Goal: Task Accomplishment & Management: Use online tool/utility

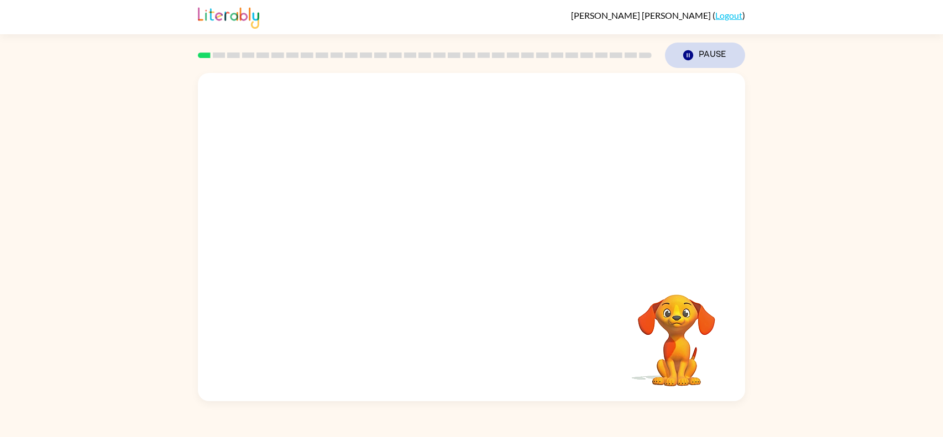
click at [713, 52] on button "Pause Pause" at bounding box center [705, 55] width 80 height 25
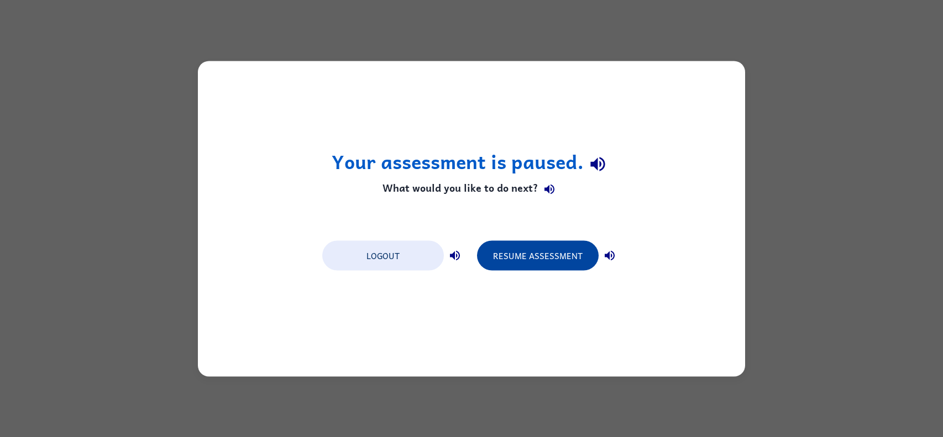
click at [583, 253] on button "Resume Assessment" at bounding box center [538, 256] width 122 height 30
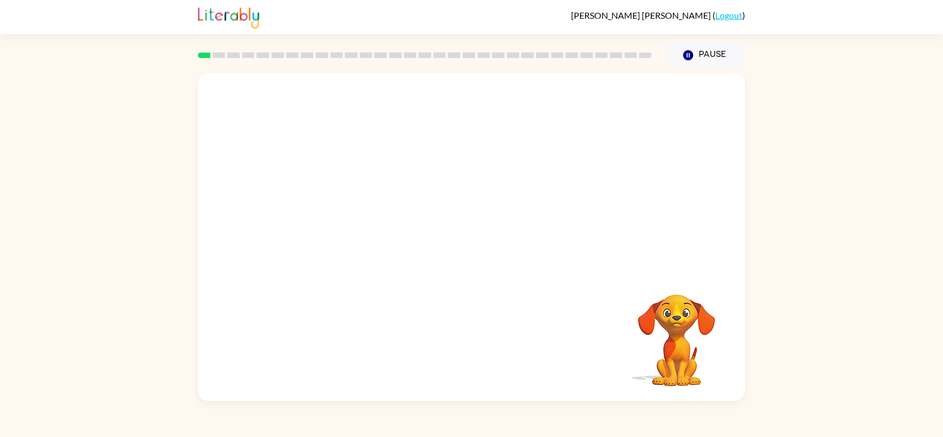
click at [342, 224] on video "Your browser must support playing .mp4 files to use Literably. Please try using…" at bounding box center [471, 172] width 547 height 199
click at [472, 255] on div at bounding box center [471, 243] width 71 height 40
click at [473, 255] on button "button" at bounding box center [471, 243] width 71 height 40
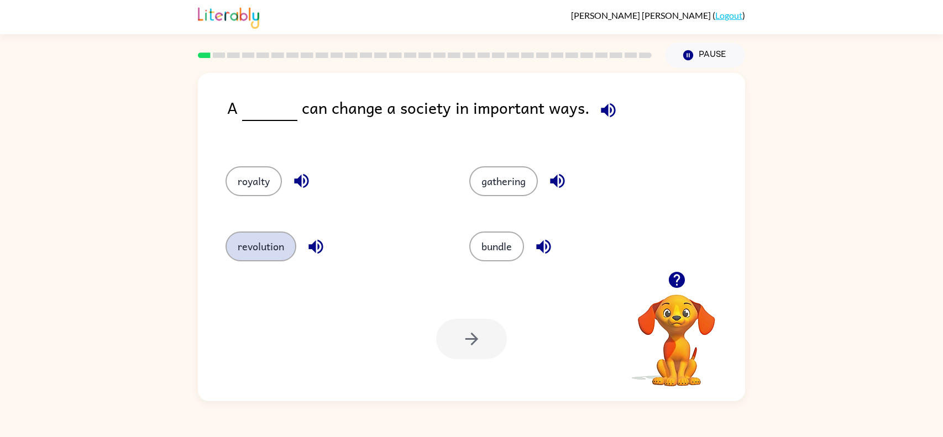
click at [273, 246] on button "revolution" at bounding box center [261, 247] width 71 height 30
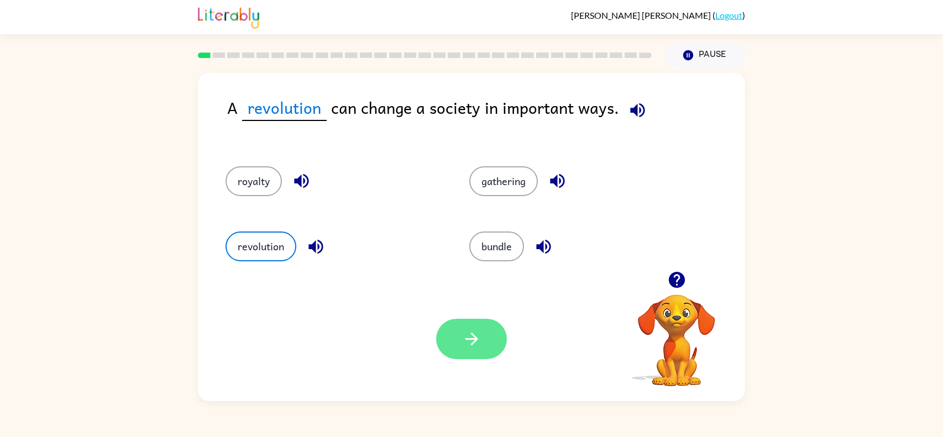
click at [471, 337] on icon "button" at bounding box center [471, 339] width 19 height 19
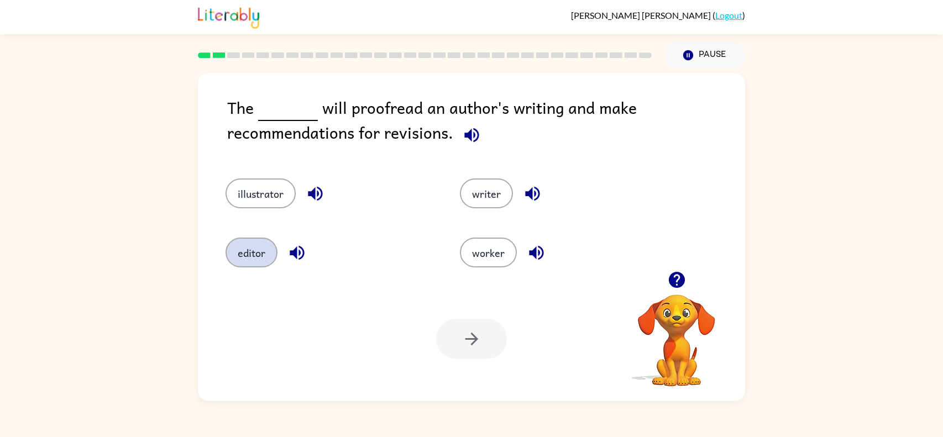
click at [254, 252] on button "editor" at bounding box center [252, 253] width 52 height 30
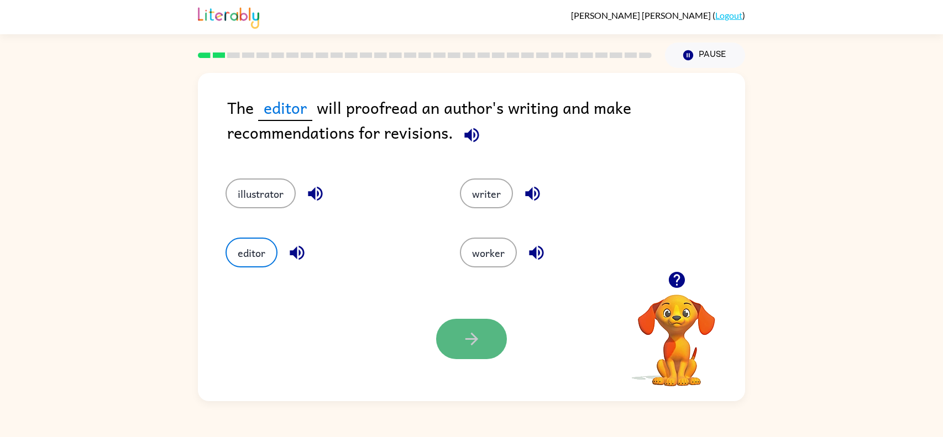
click at [467, 343] on icon "button" at bounding box center [471, 339] width 19 height 19
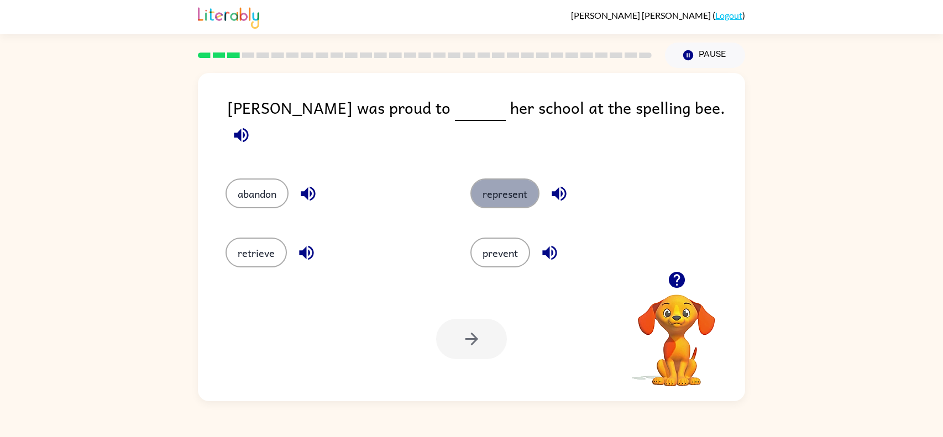
click at [524, 179] on button "represent" at bounding box center [505, 194] width 69 height 30
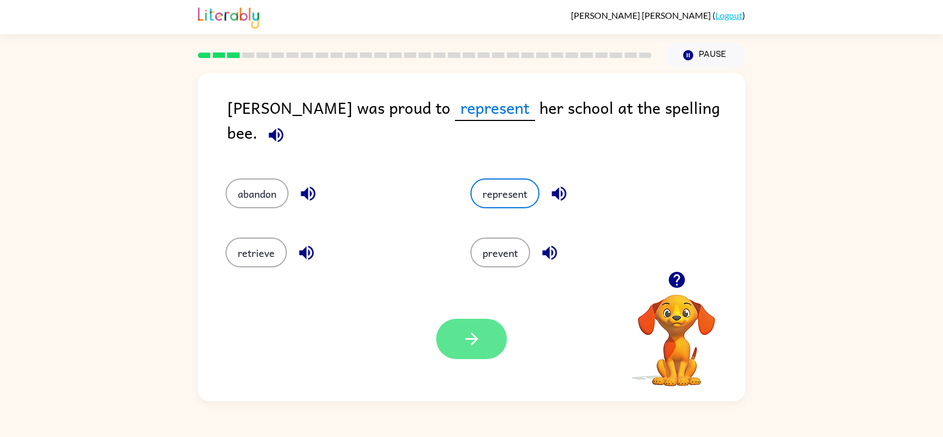
click at [462, 342] on icon "button" at bounding box center [471, 339] width 19 height 19
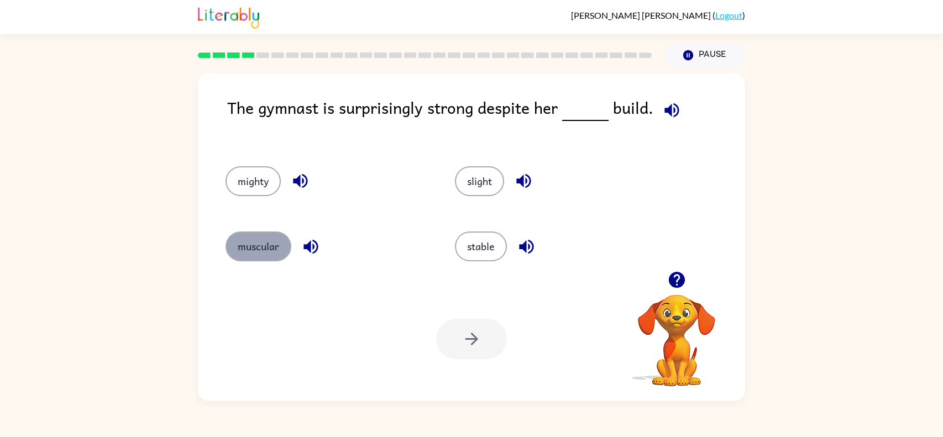
click at [266, 248] on button "muscular" at bounding box center [259, 247] width 66 height 30
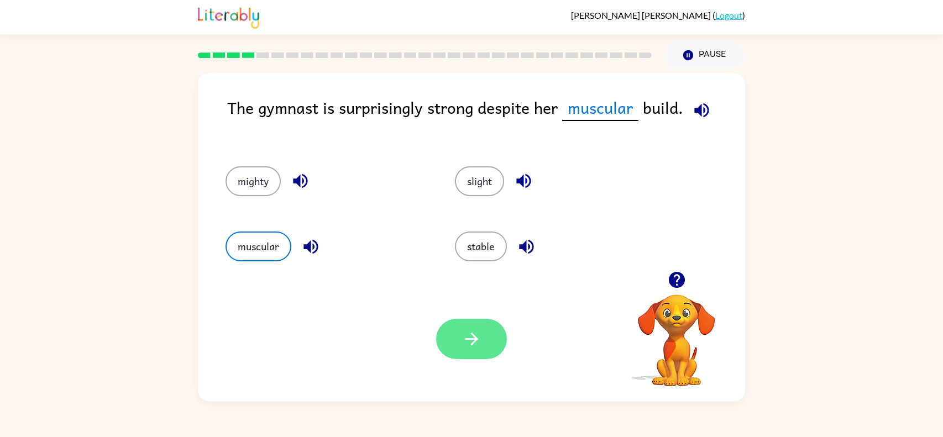
click at [494, 333] on button "button" at bounding box center [471, 339] width 71 height 40
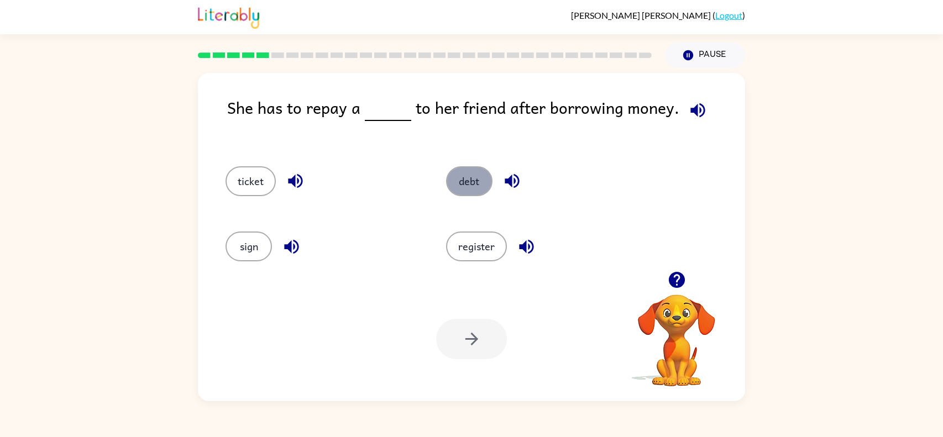
click at [462, 185] on button "debt" at bounding box center [469, 181] width 46 height 30
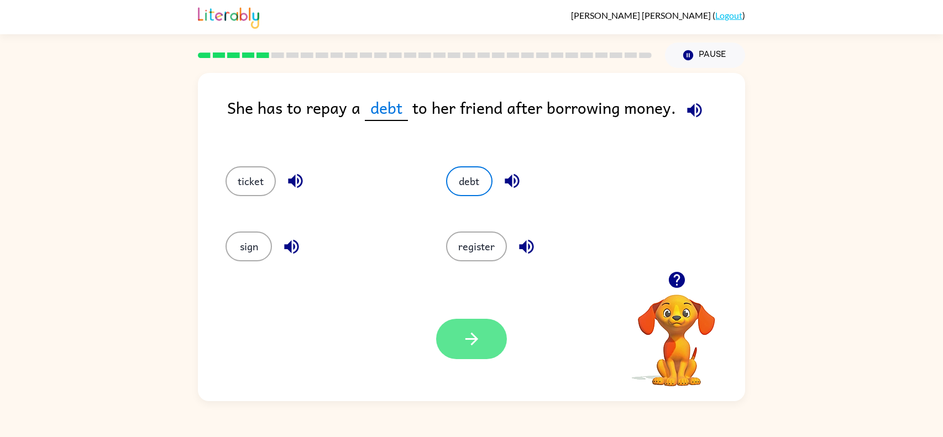
click at [485, 342] on button "button" at bounding box center [471, 339] width 71 height 40
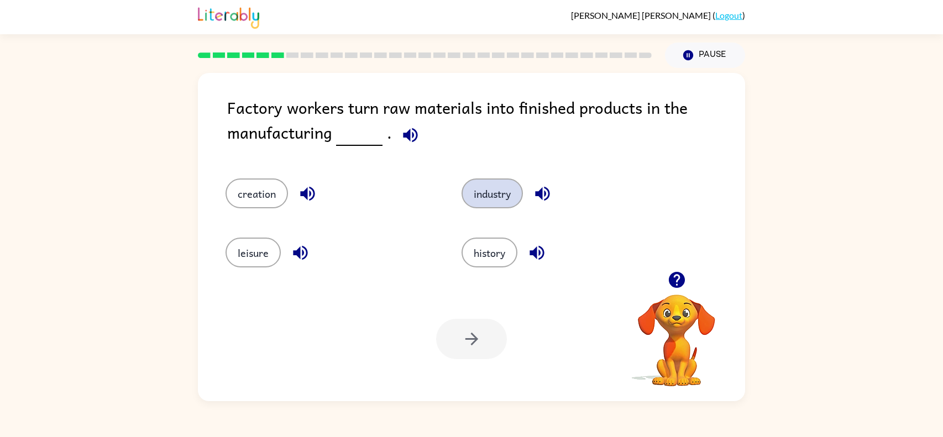
click at [491, 197] on button "industry" at bounding box center [492, 194] width 61 height 30
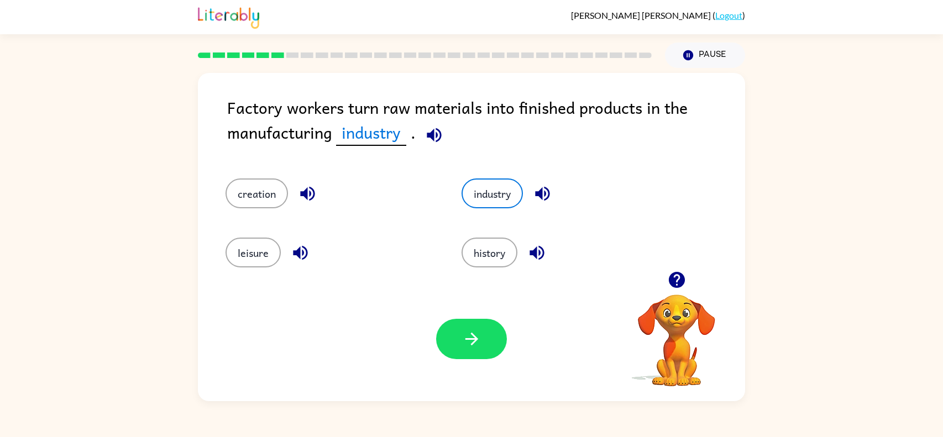
click at [304, 252] on icon "button" at bounding box center [300, 252] width 19 height 19
click at [474, 338] on icon "button" at bounding box center [471, 339] width 13 height 13
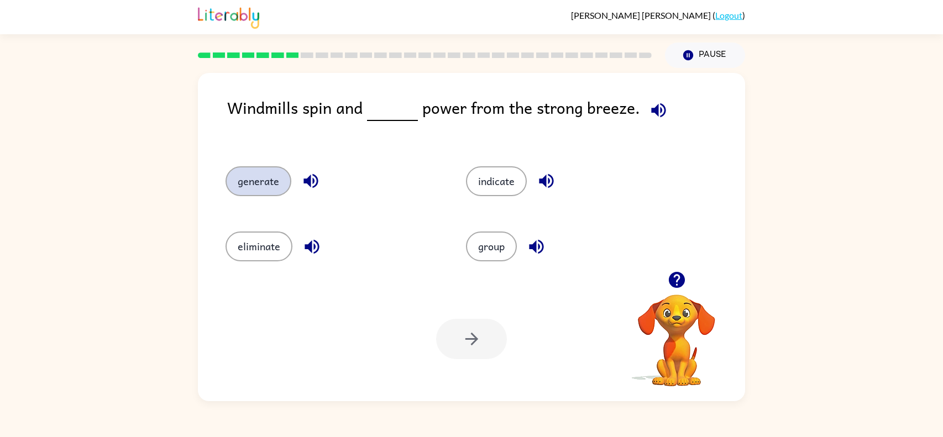
click at [260, 187] on button "generate" at bounding box center [259, 181] width 66 height 30
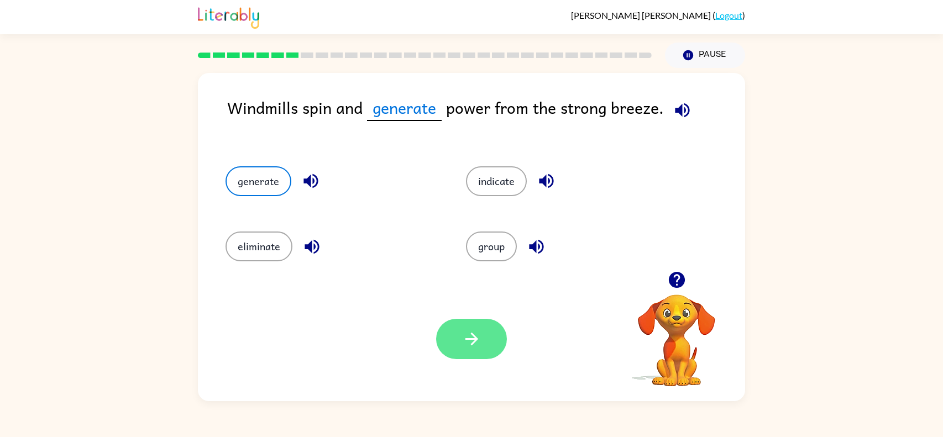
click at [464, 347] on icon "button" at bounding box center [471, 339] width 19 height 19
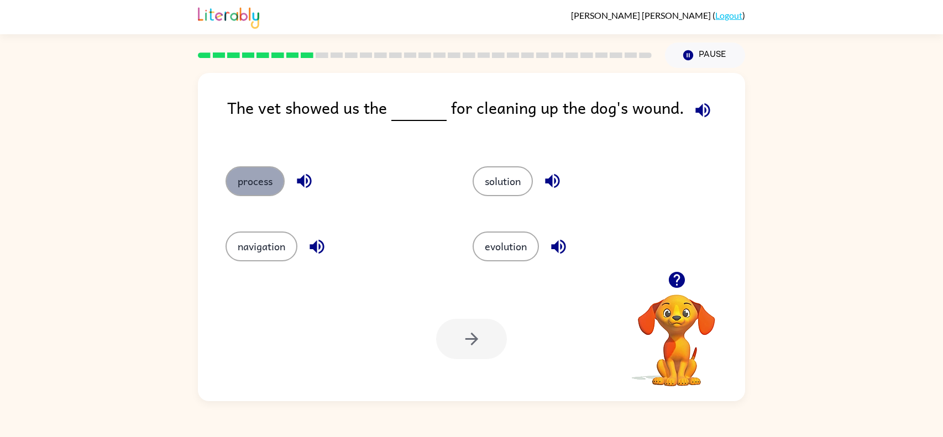
click at [247, 181] on button "process" at bounding box center [255, 181] width 59 height 30
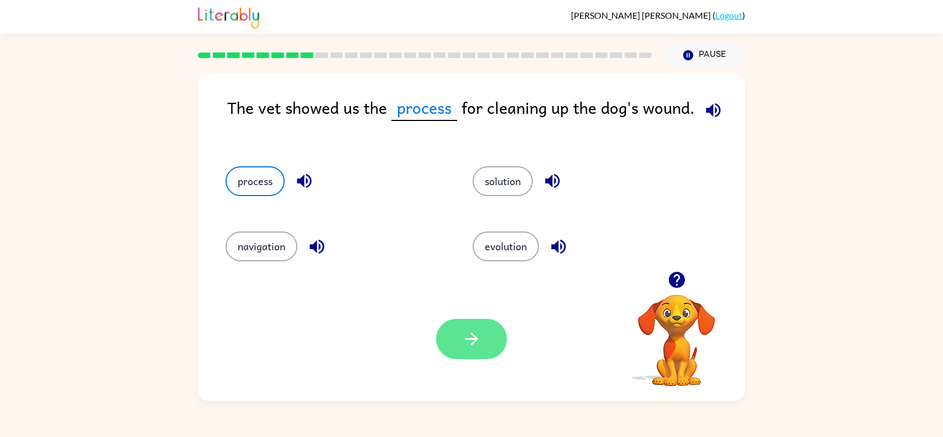
click at [461, 340] on button "button" at bounding box center [471, 339] width 71 height 40
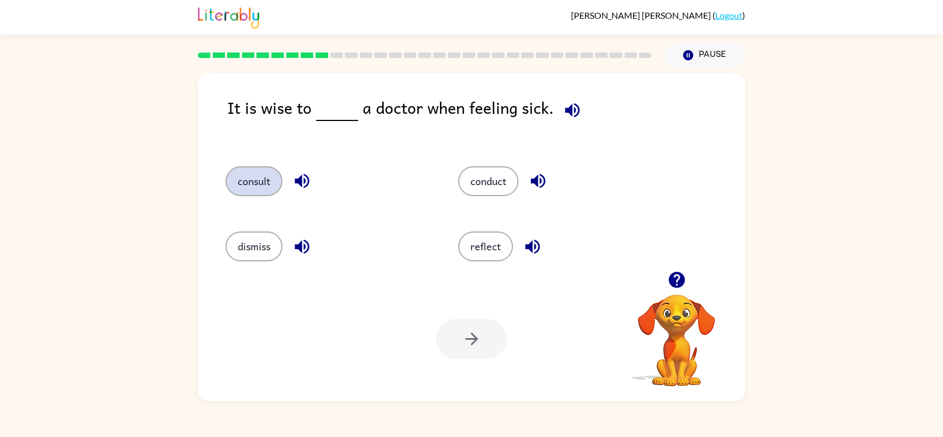
click at [270, 189] on button "consult" at bounding box center [254, 181] width 57 height 30
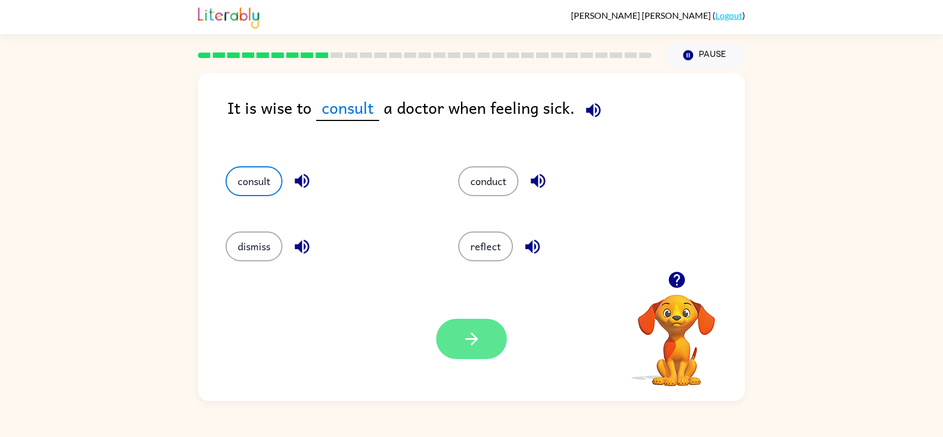
click at [480, 346] on icon "button" at bounding box center [471, 339] width 19 height 19
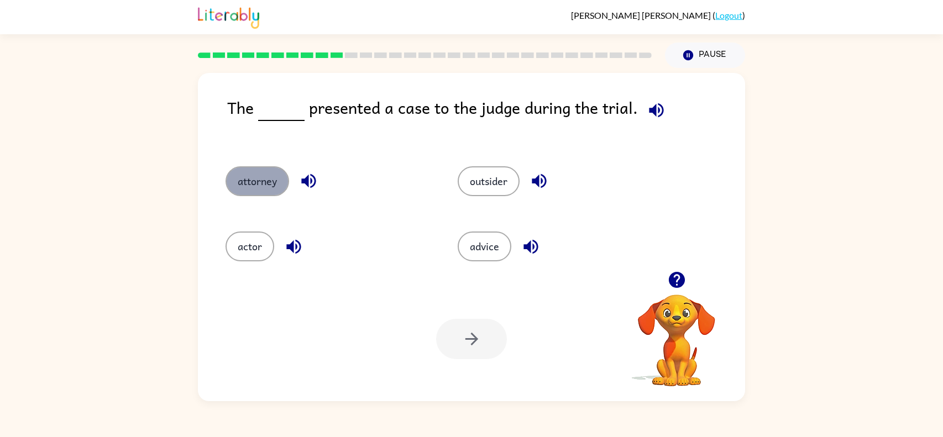
click at [272, 192] on button "attorney" at bounding box center [258, 181] width 64 height 30
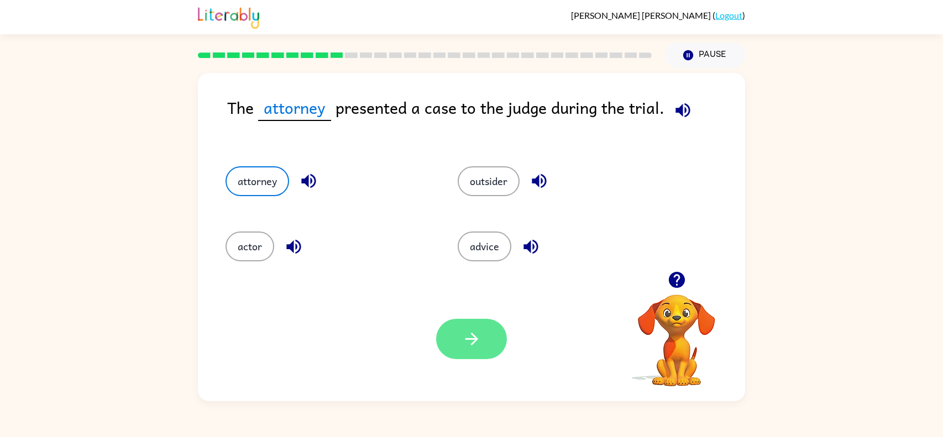
click at [447, 337] on button "button" at bounding box center [471, 339] width 71 height 40
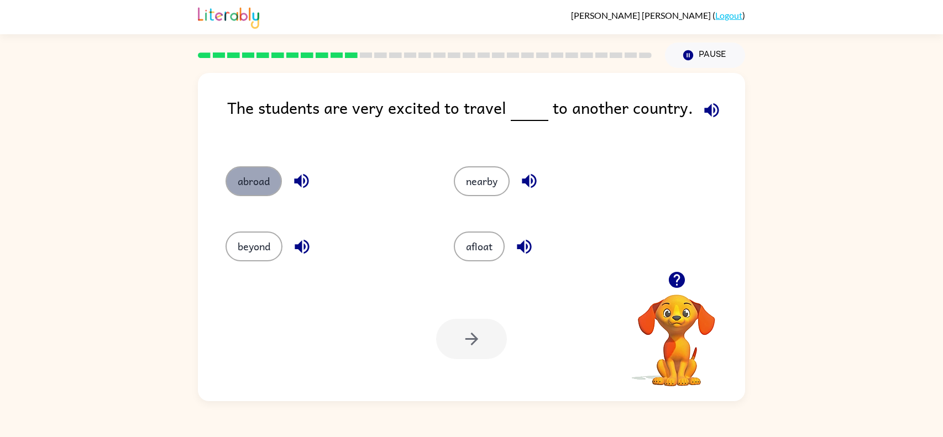
click at [236, 181] on button "abroad" at bounding box center [254, 181] width 56 height 30
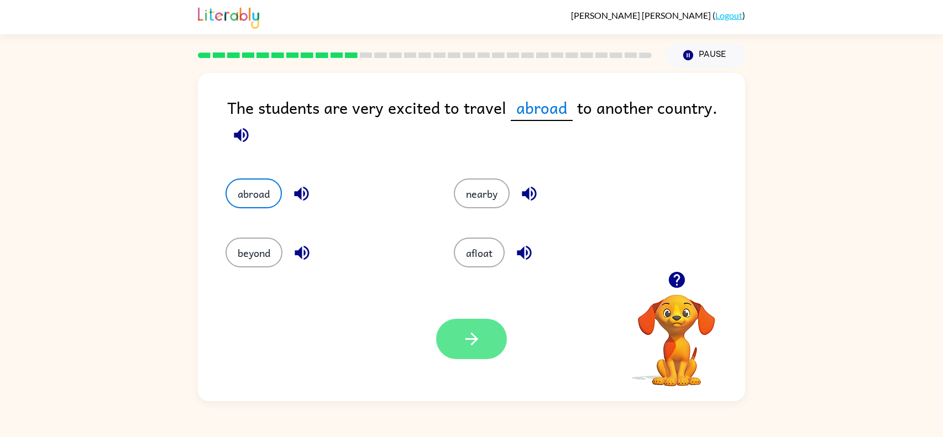
click at [458, 351] on button "button" at bounding box center [471, 339] width 71 height 40
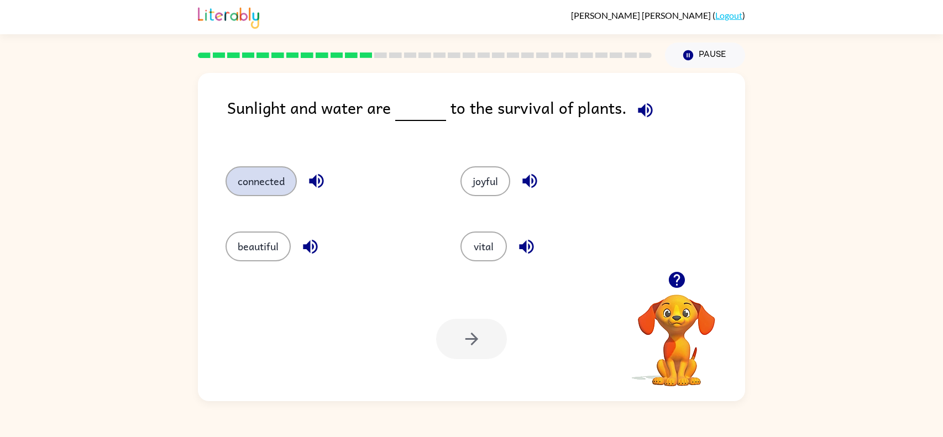
click at [254, 185] on button "connected" at bounding box center [261, 181] width 71 height 30
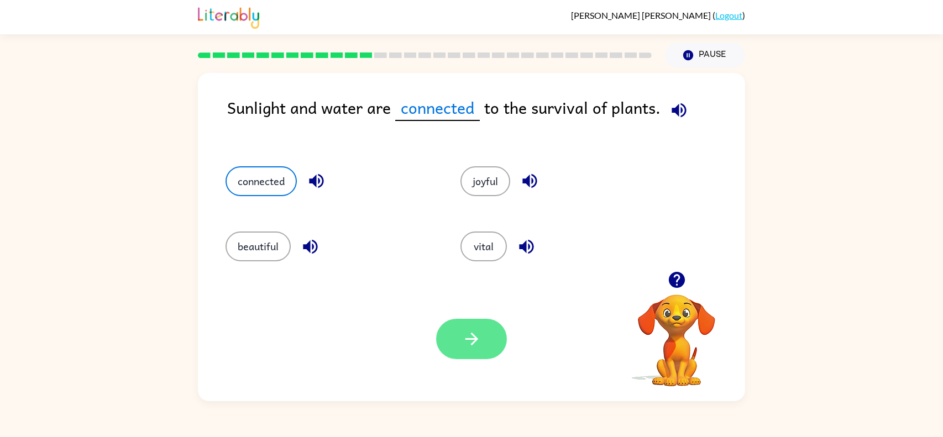
click at [458, 351] on button "button" at bounding box center [471, 339] width 71 height 40
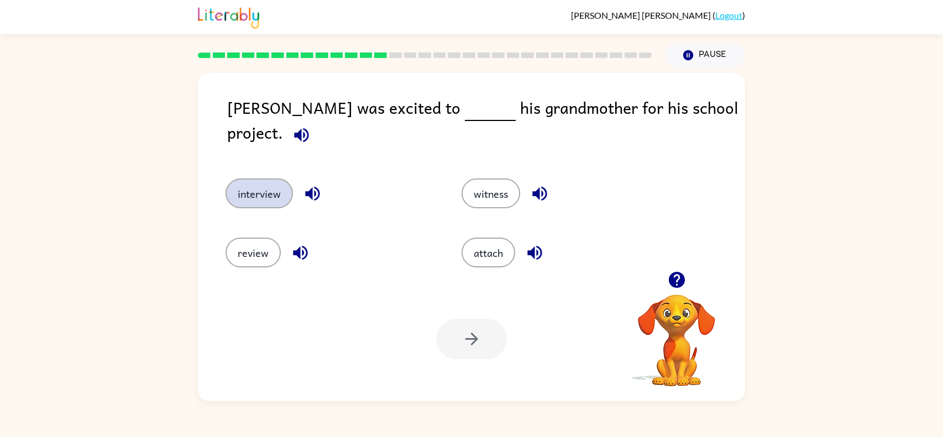
click at [247, 182] on button "interview" at bounding box center [259, 194] width 67 height 30
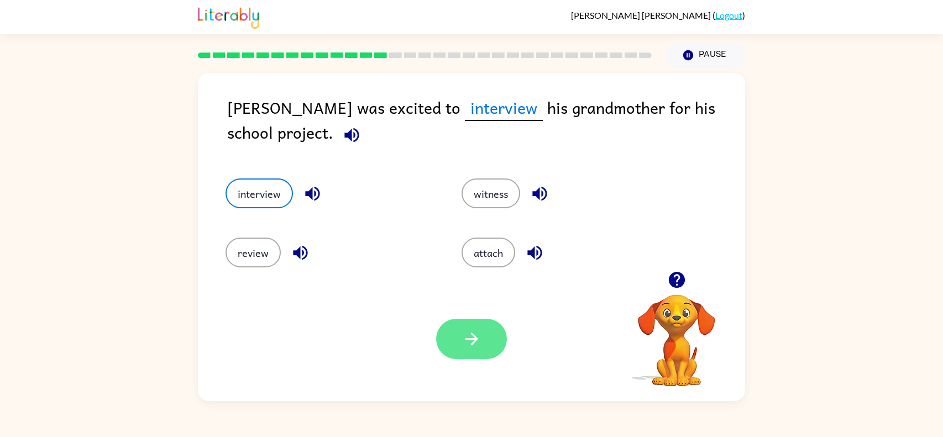
click at [476, 325] on button "button" at bounding box center [471, 339] width 71 height 40
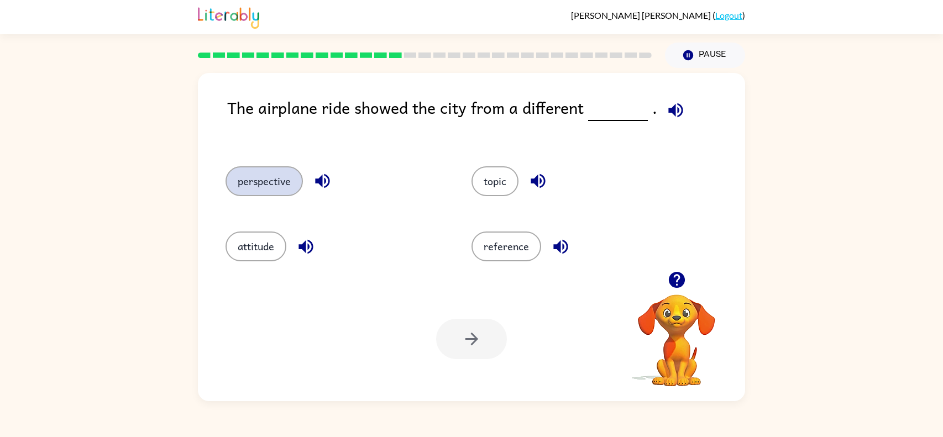
click at [278, 179] on button "perspective" at bounding box center [264, 181] width 77 height 30
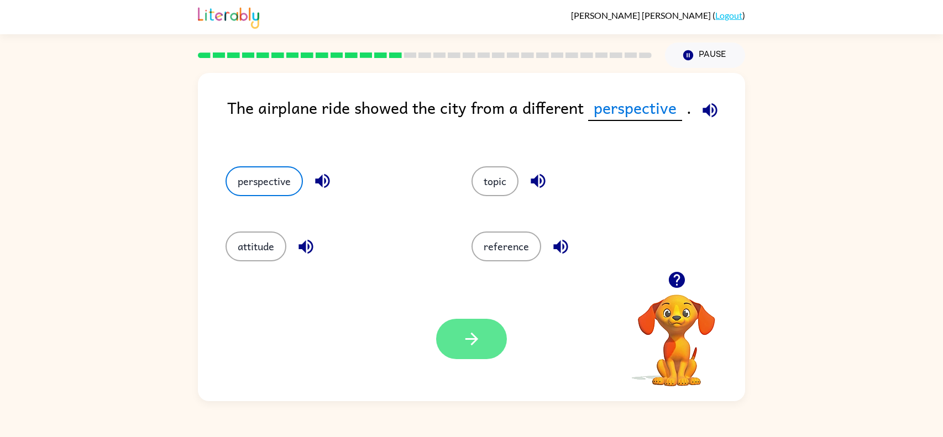
click at [475, 338] on icon "button" at bounding box center [471, 339] width 13 height 13
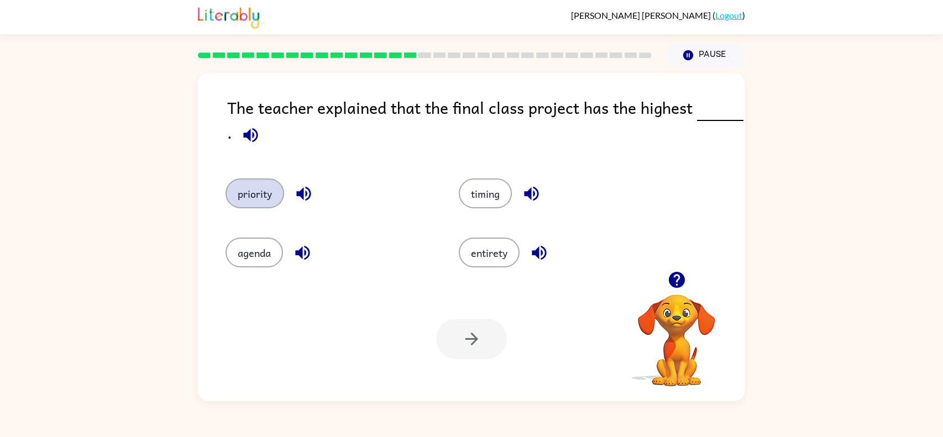
click at [267, 194] on button "priority" at bounding box center [255, 194] width 59 height 30
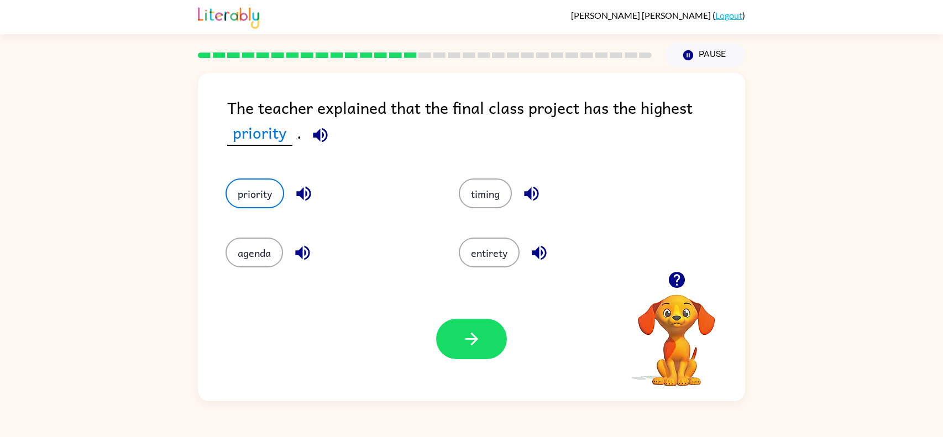
click at [539, 262] on icon "button" at bounding box center [539, 252] width 19 height 19
click at [482, 336] on button "button" at bounding box center [471, 339] width 71 height 40
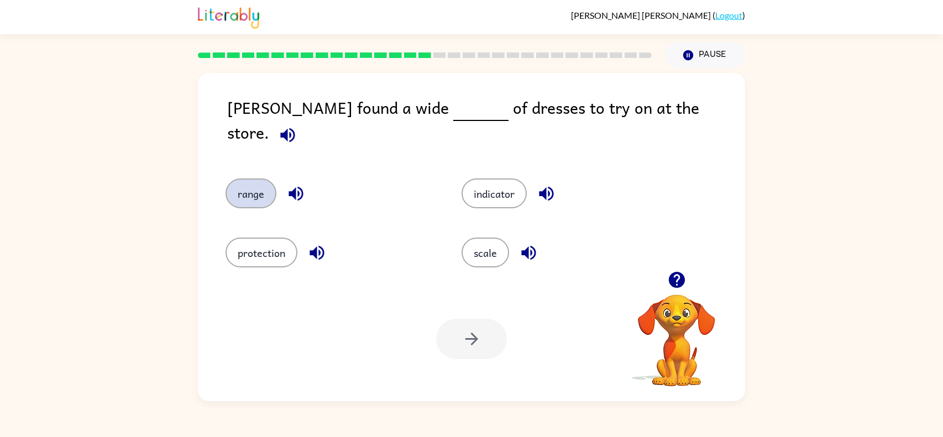
click at [255, 184] on button "range" at bounding box center [251, 194] width 51 height 30
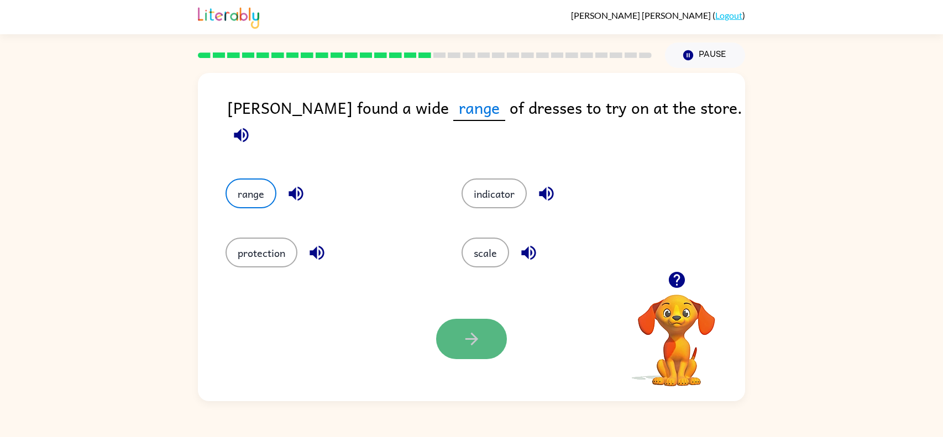
click at [475, 342] on icon "button" at bounding box center [471, 339] width 19 height 19
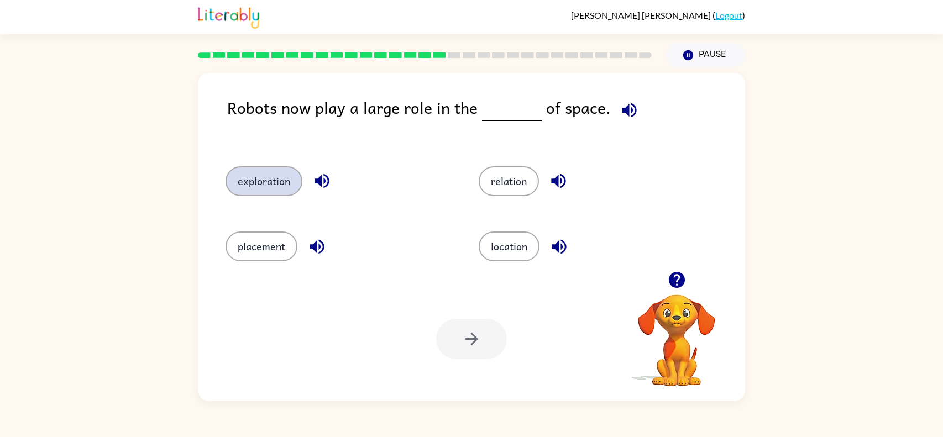
click at [279, 180] on button "exploration" at bounding box center [264, 181] width 77 height 30
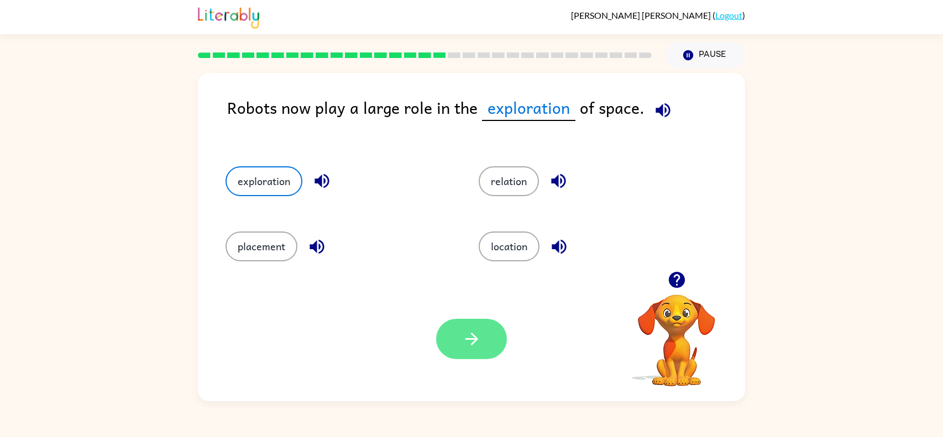
click at [471, 348] on icon "button" at bounding box center [471, 339] width 19 height 19
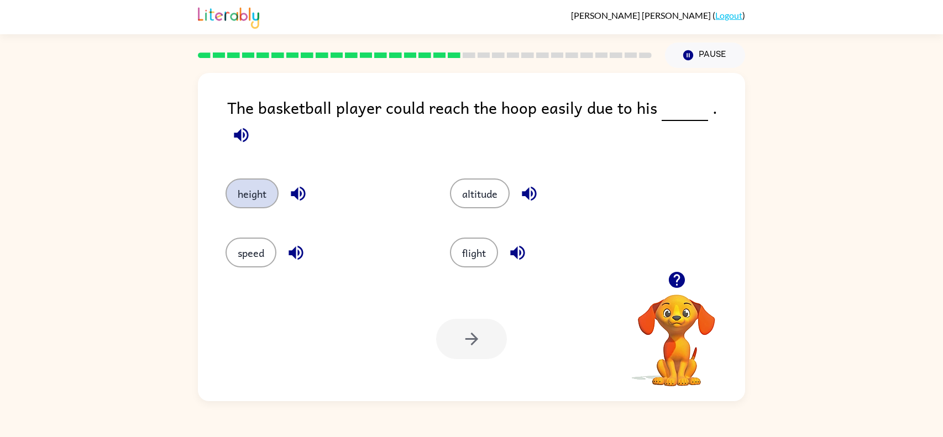
click at [244, 194] on button "height" at bounding box center [252, 194] width 53 height 30
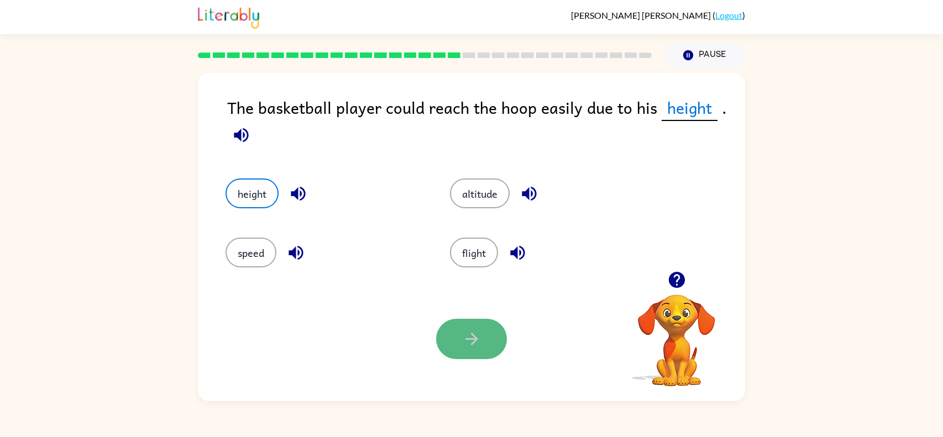
click at [463, 345] on icon "button" at bounding box center [471, 339] width 19 height 19
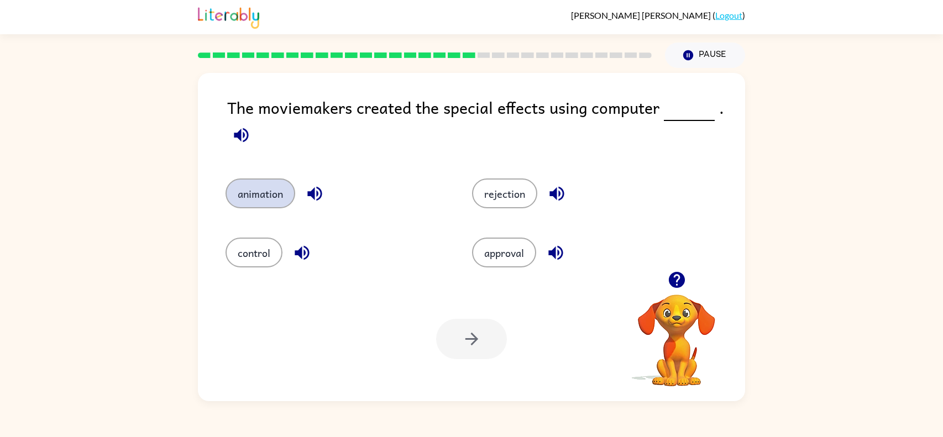
click at [263, 199] on button "animation" at bounding box center [261, 194] width 70 height 30
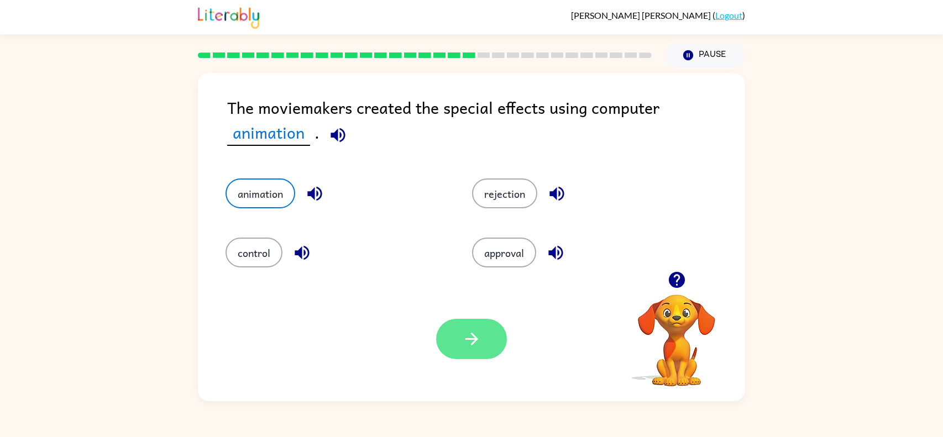
click at [491, 335] on button "button" at bounding box center [471, 339] width 71 height 40
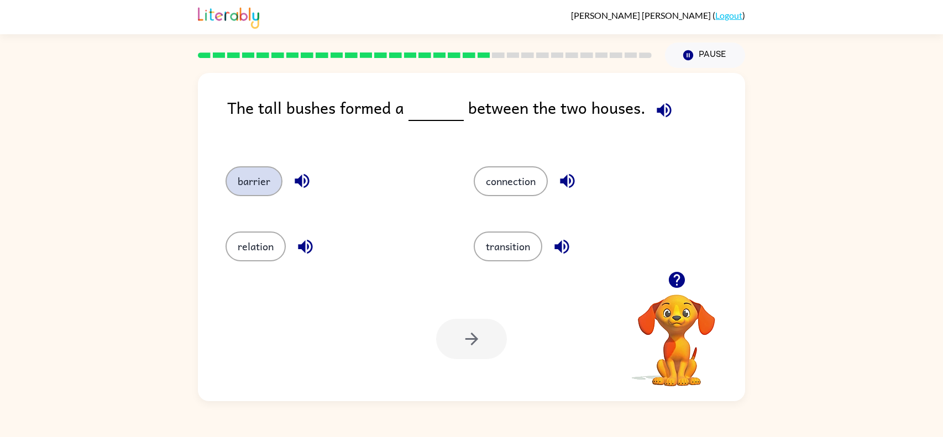
click at [244, 188] on button "barrier" at bounding box center [254, 181] width 57 height 30
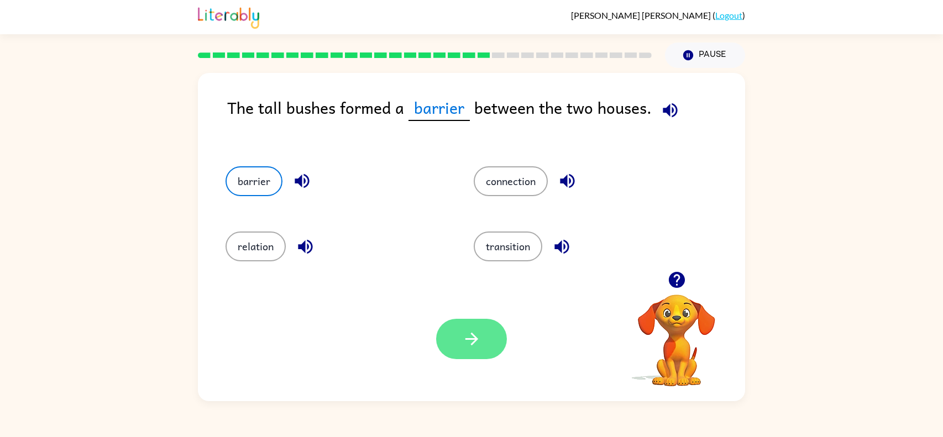
click at [491, 331] on button "button" at bounding box center [471, 339] width 71 height 40
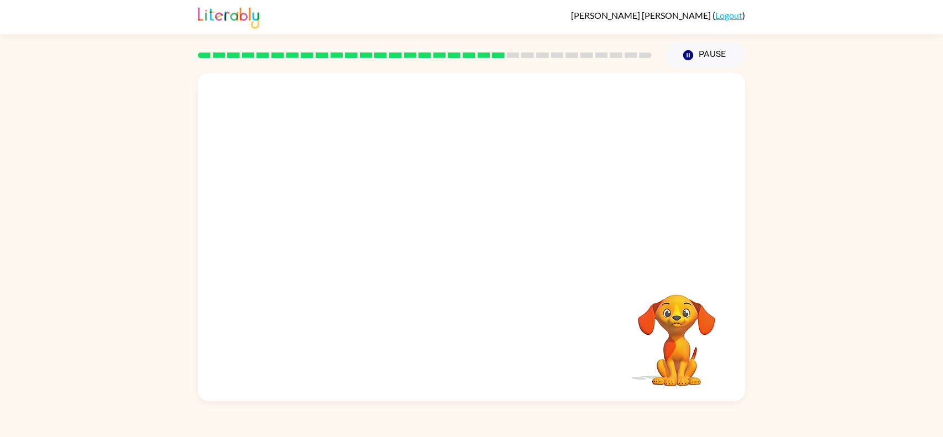
click at [357, 238] on video "Your browser must support playing .mp4 files to use Literably. Please try using…" at bounding box center [471, 172] width 547 height 199
click at [468, 252] on div at bounding box center [471, 243] width 71 height 40
click at [476, 260] on button "button" at bounding box center [471, 243] width 71 height 40
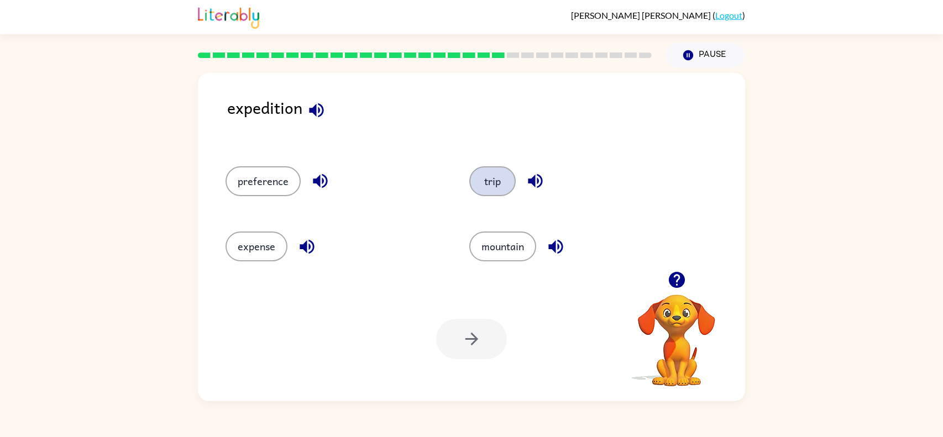
click at [489, 191] on button "trip" at bounding box center [492, 181] width 46 height 30
click at [482, 341] on button "button" at bounding box center [471, 339] width 71 height 40
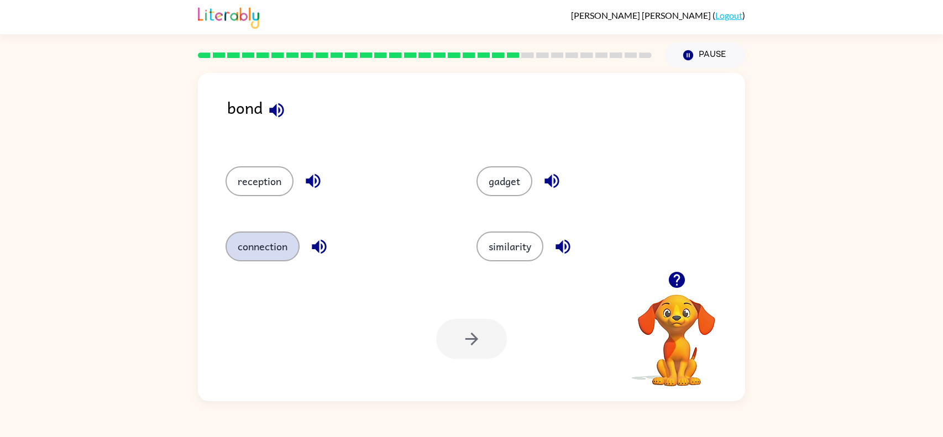
click at [281, 252] on button "connection" at bounding box center [263, 247] width 74 height 30
click at [488, 335] on button "button" at bounding box center [471, 339] width 71 height 40
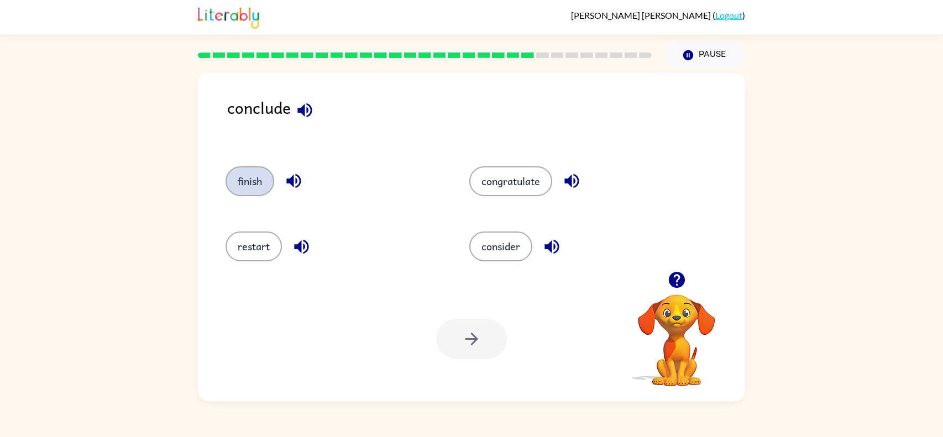
click at [251, 177] on button "finish" at bounding box center [250, 181] width 49 height 30
click at [474, 346] on icon "button" at bounding box center [471, 339] width 19 height 19
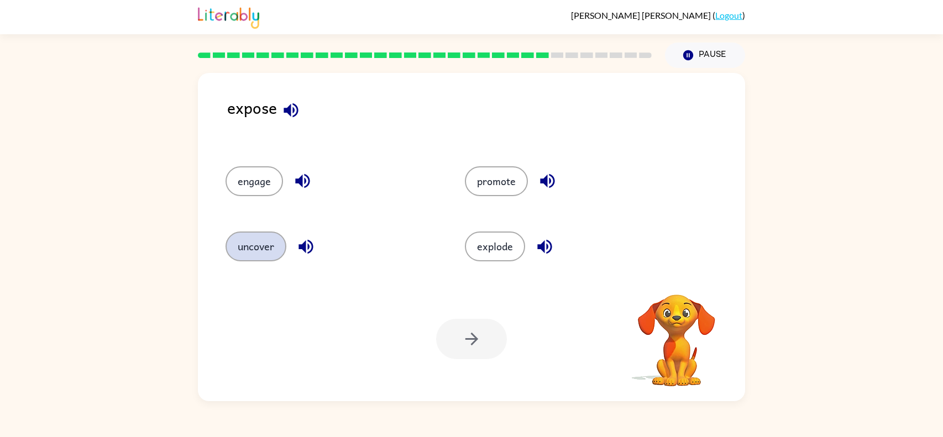
click at [254, 249] on button "uncover" at bounding box center [256, 247] width 61 height 30
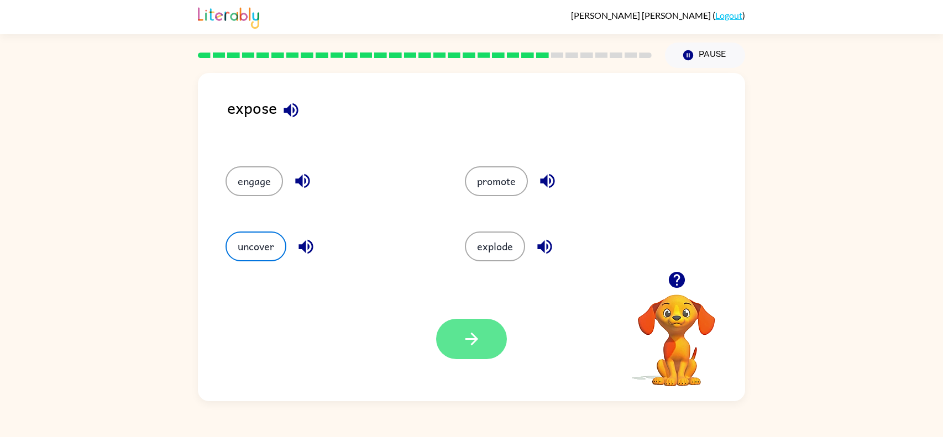
click at [485, 337] on button "button" at bounding box center [471, 339] width 71 height 40
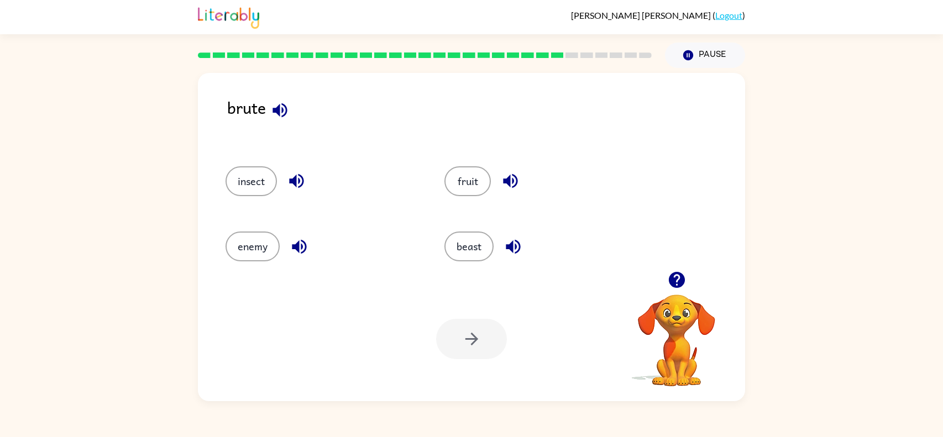
click at [280, 115] on icon "button" at bounding box center [279, 110] width 19 height 19
click at [249, 258] on button "enemy" at bounding box center [253, 247] width 54 height 30
click at [474, 351] on button "button" at bounding box center [471, 339] width 71 height 40
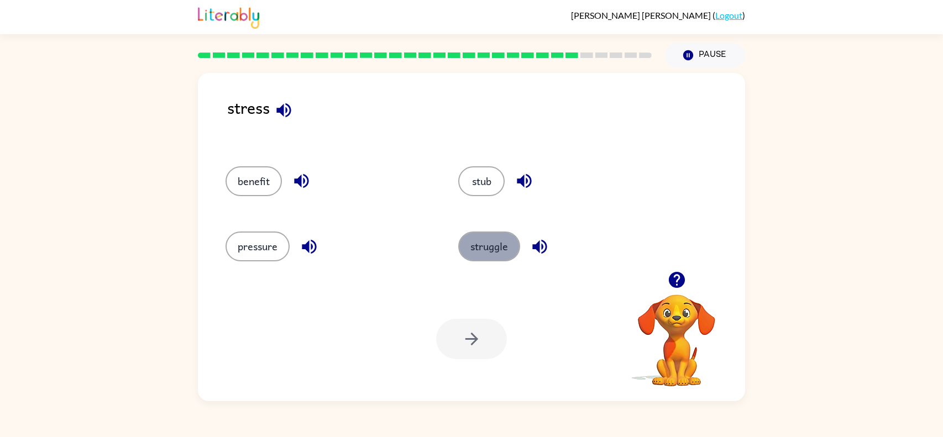
click at [507, 246] on button "struggle" at bounding box center [489, 247] width 62 height 30
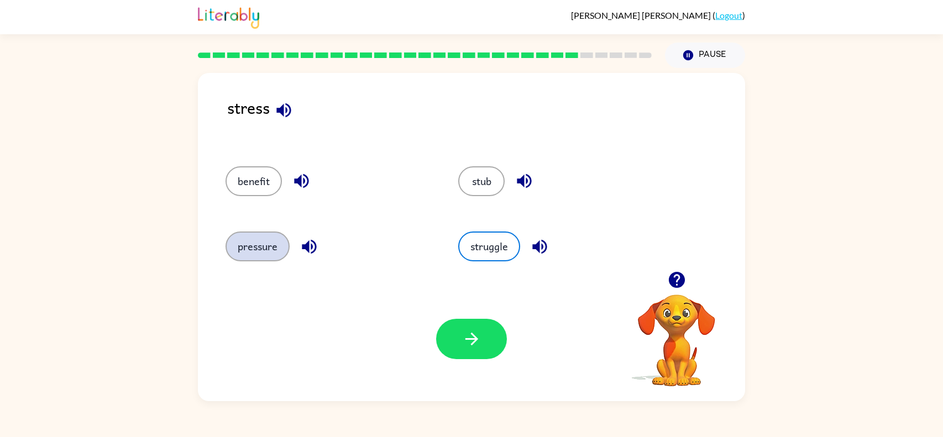
click at [254, 233] on button "pressure" at bounding box center [258, 247] width 64 height 30
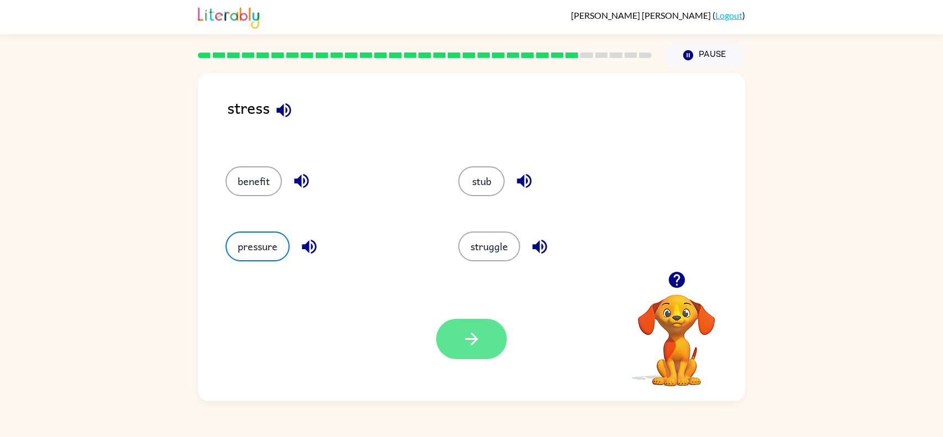
click at [464, 322] on button "button" at bounding box center [471, 339] width 71 height 40
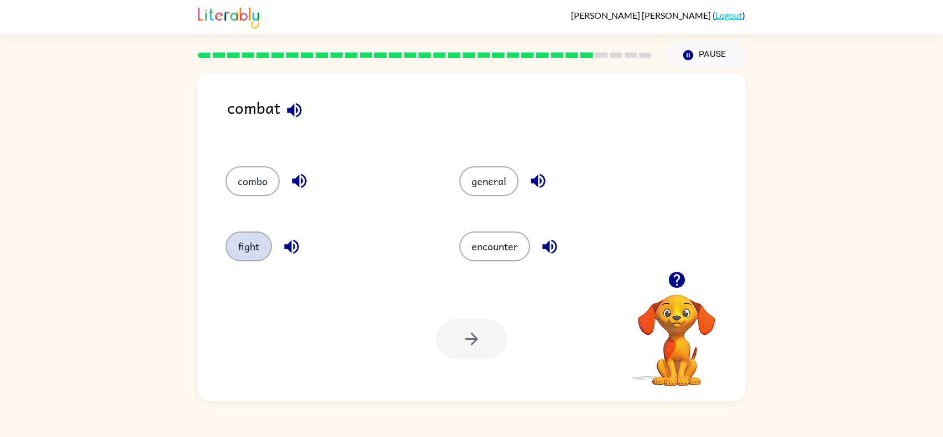
click at [259, 243] on button "fight" at bounding box center [249, 247] width 46 height 30
click at [472, 344] on icon "button" at bounding box center [471, 339] width 13 height 13
click at [492, 186] on button "foolish" at bounding box center [482, 181] width 55 height 30
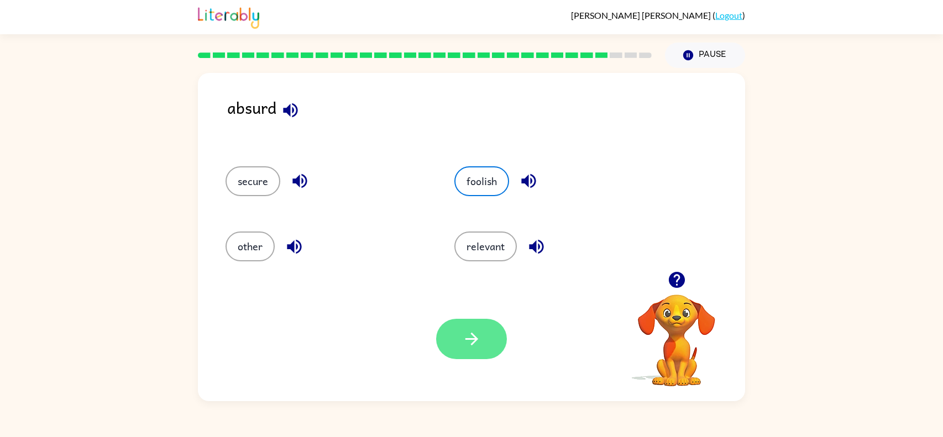
click at [460, 328] on button "button" at bounding box center [471, 339] width 71 height 40
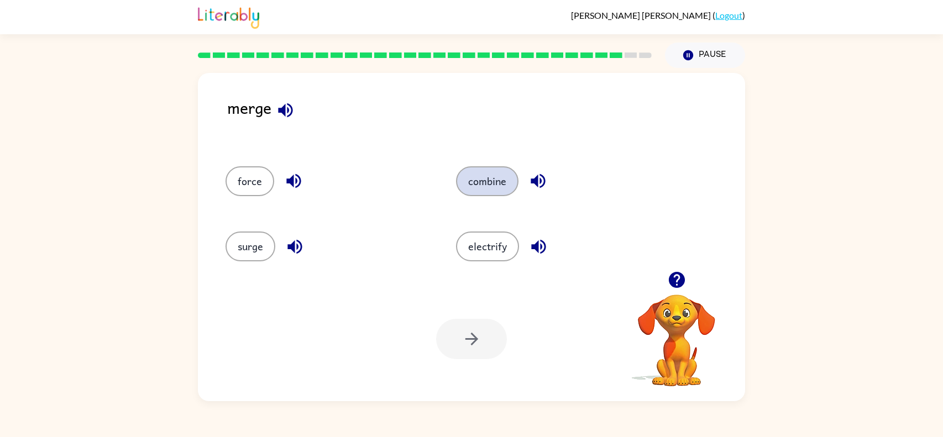
click at [503, 182] on button "combine" at bounding box center [487, 181] width 62 height 30
click at [466, 352] on button "button" at bounding box center [471, 339] width 71 height 40
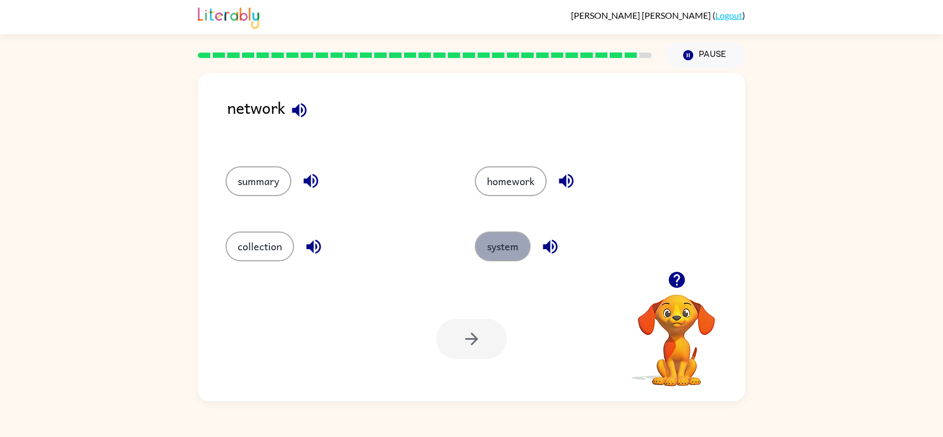
click at [525, 247] on button "system" at bounding box center [503, 247] width 56 height 30
click at [455, 346] on button "button" at bounding box center [471, 339] width 71 height 40
